Goal: Find specific page/section: Find specific page/section

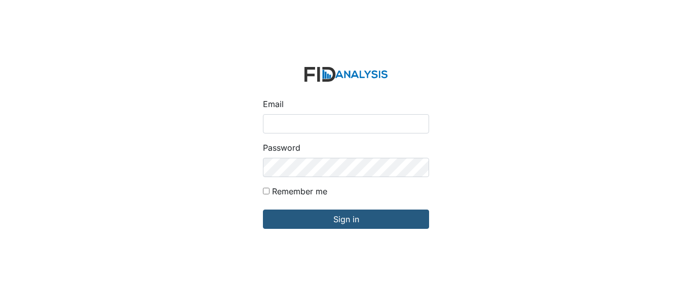
click at [305, 122] on input "Email" at bounding box center [346, 123] width 166 height 19
type input "[EMAIL_ADDRESS][DOMAIN_NAME]"
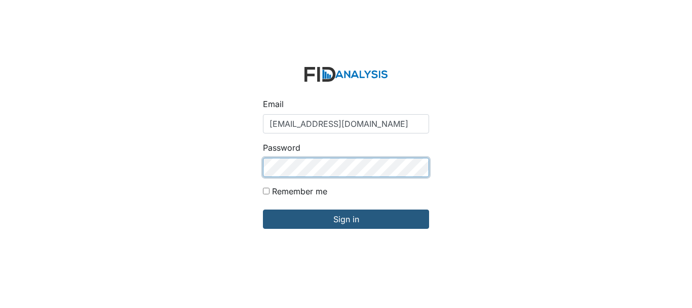
click at [263, 209] on input "Sign in" at bounding box center [346, 218] width 166 height 19
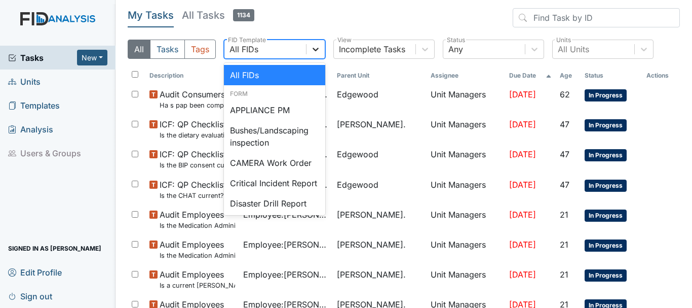
click at [314, 50] on icon at bounding box center [316, 49] width 10 height 10
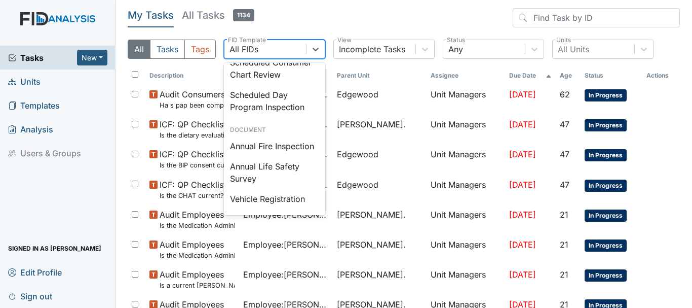
scroll to position [1125, 0]
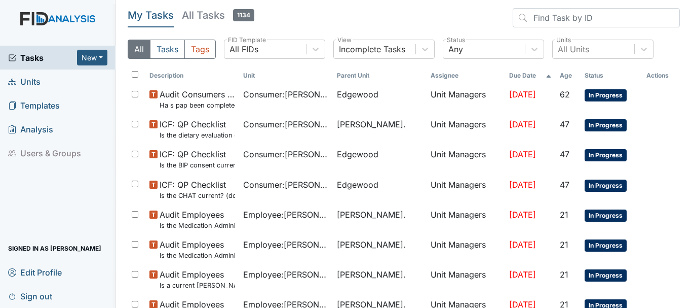
click at [323, 21] on header "My Tasks All Tasks 1134" at bounding box center [404, 19] width 552 height 23
click at [174, 54] on button "Tasks" at bounding box center [167, 49] width 35 height 19
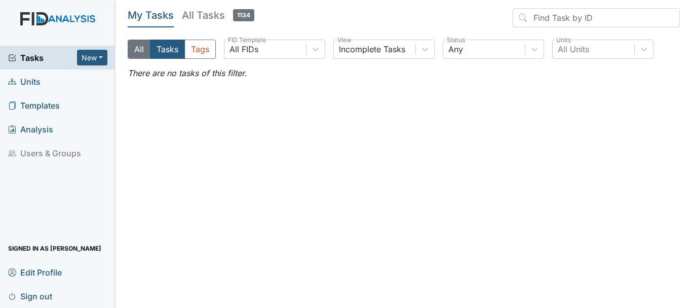
click at [137, 48] on button "All" at bounding box center [139, 49] width 23 height 19
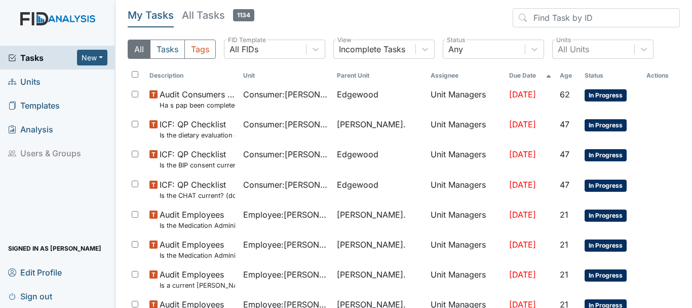
click at [30, 81] on span "Units" at bounding box center [24, 81] width 32 height 16
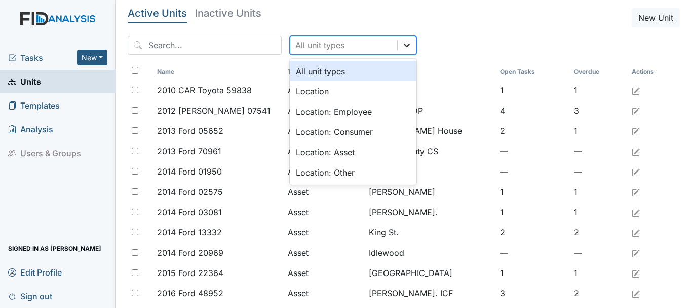
click at [402, 48] on icon at bounding box center [407, 45] width 10 height 10
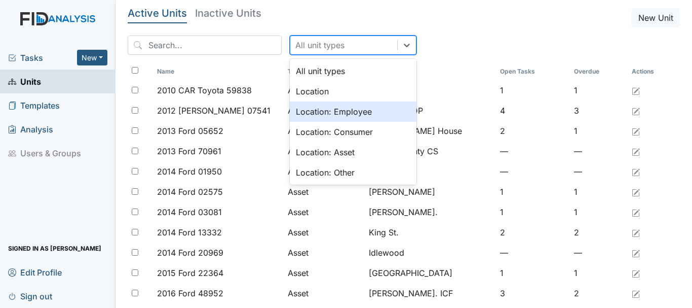
click at [328, 110] on div "Location: Employee" at bounding box center [353, 111] width 127 height 20
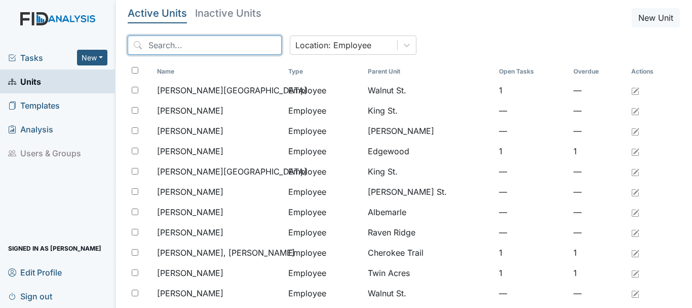
click at [182, 46] on input "search" at bounding box center [205, 44] width 154 height 19
click at [182, 46] on input "r" at bounding box center [205, 44] width 154 height 19
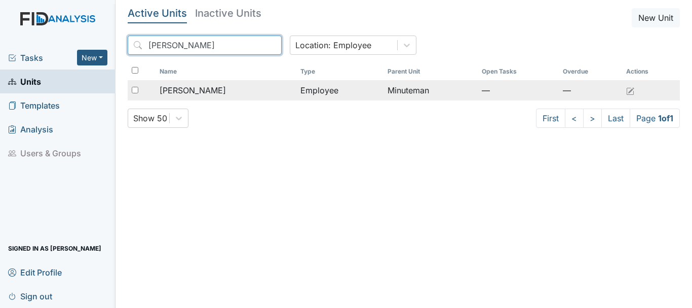
type input "redmond"
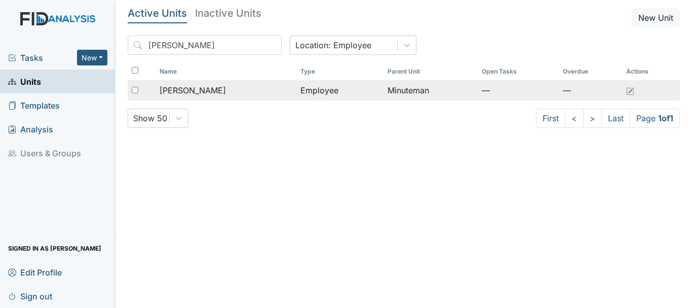
click at [200, 94] on span "Redmond, Nyeshia" at bounding box center [193, 90] width 66 height 12
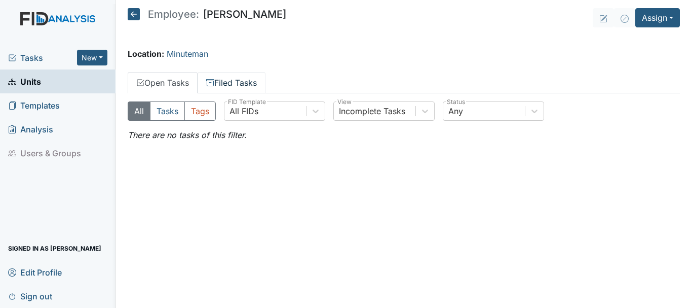
click at [230, 84] on link "Filed Tasks" at bounding box center [232, 82] width 68 height 21
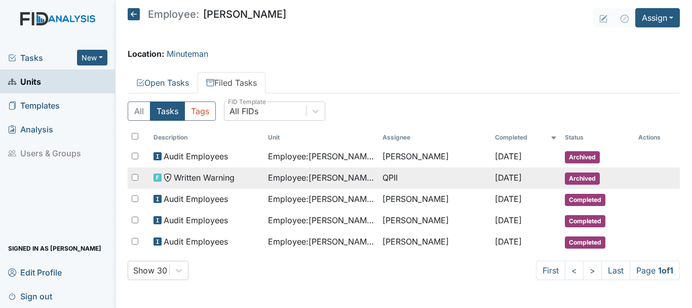
click at [358, 176] on span "Employee : [PERSON_NAME]" at bounding box center [321, 177] width 106 height 12
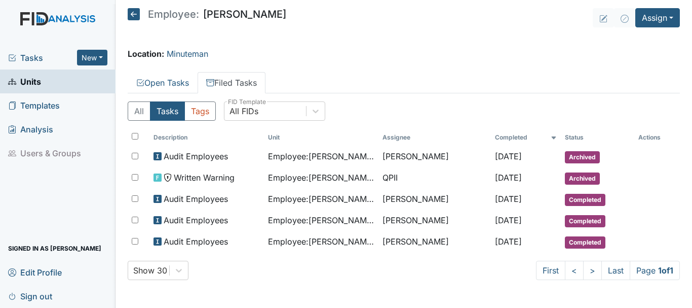
click at [240, 86] on link "Filed Tasks" at bounding box center [232, 82] width 68 height 21
click at [179, 83] on link "Open Tasks" at bounding box center [163, 82] width 70 height 21
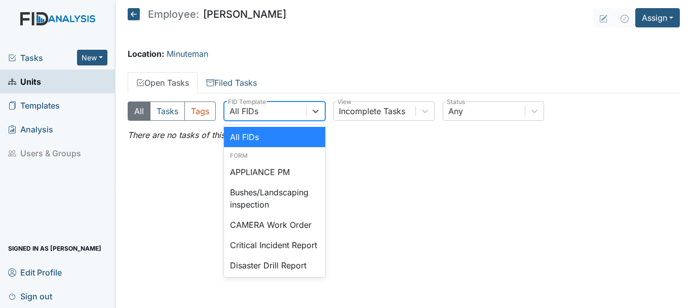
click at [285, 113] on div "All FIDs" at bounding box center [266, 111] width 82 height 18
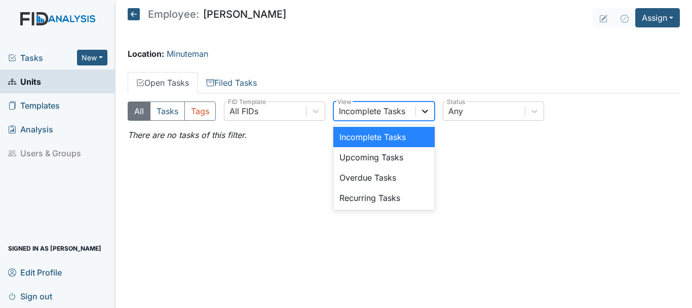
click at [428, 117] on div at bounding box center [425, 111] width 18 height 18
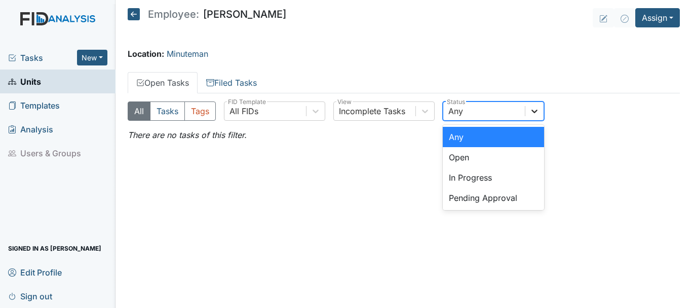
click at [535, 112] on icon at bounding box center [535, 111] width 6 height 4
click at [326, 193] on main "Employee: Nyeshia Redmond Assign Assign Form Assign Inspection Assign Document …" at bounding box center [404, 154] width 577 height 308
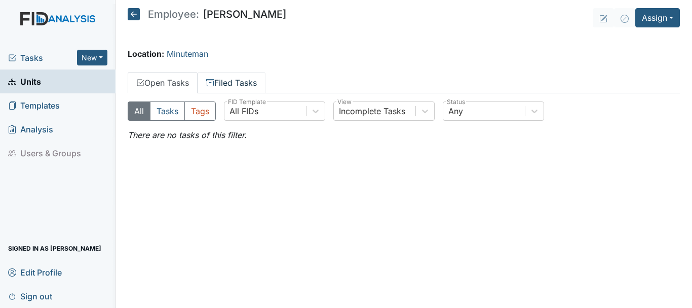
click at [235, 80] on link "Filed Tasks" at bounding box center [232, 82] width 68 height 21
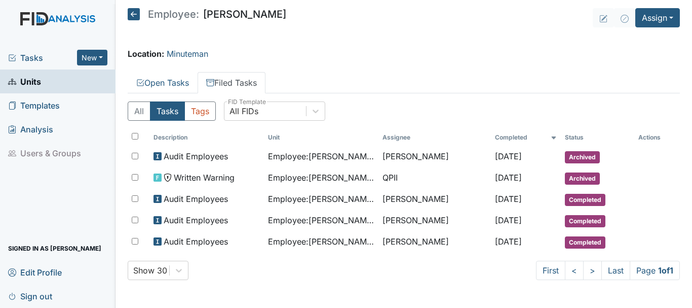
click at [33, 58] on span "Tasks" at bounding box center [42, 58] width 69 height 12
